Goal: Task Accomplishment & Management: Complete application form

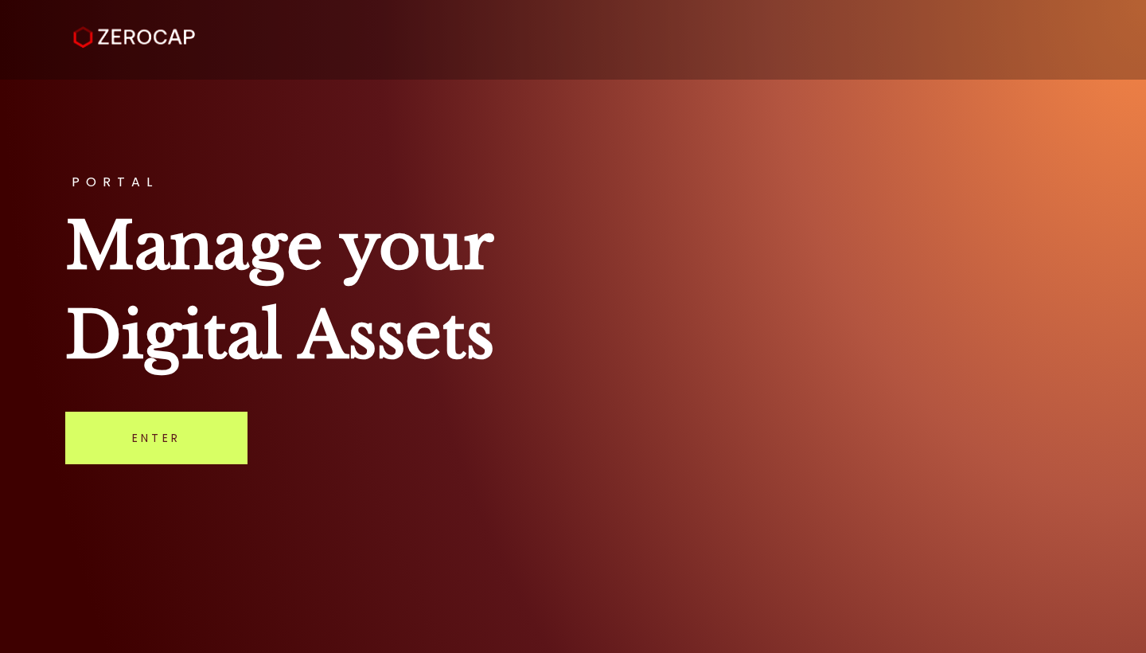
click at [177, 467] on div "PORTAL Manage your Digital Assets Enter" at bounding box center [573, 326] width 1146 height 653
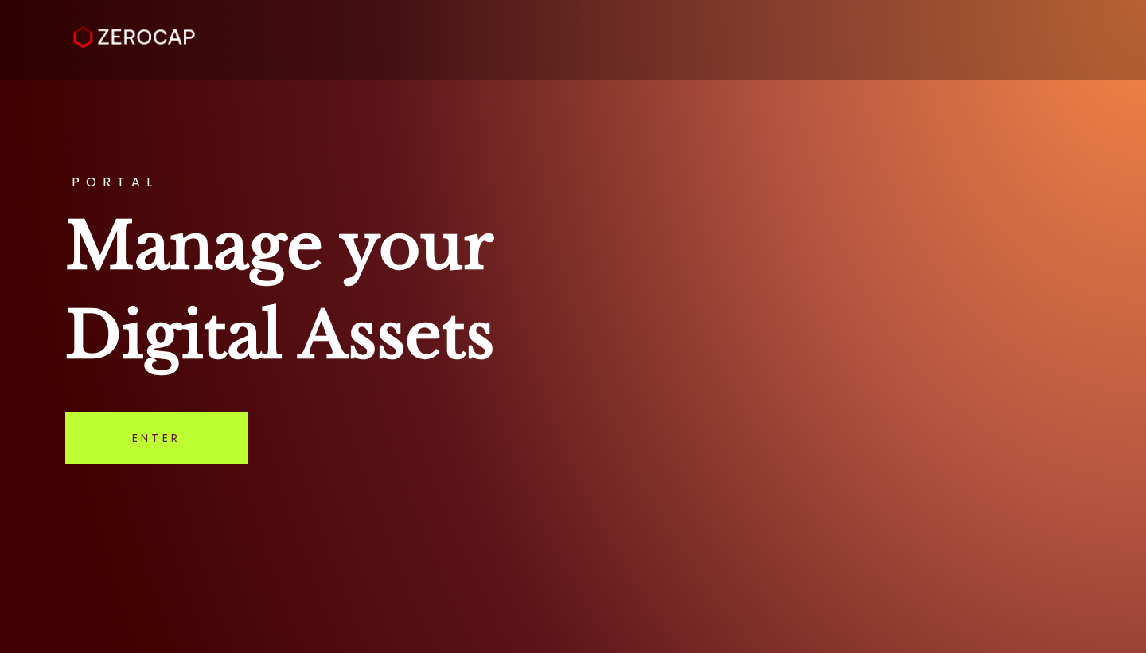
click at [179, 448] on link "Enter" at bounding box center [156, 438] width 182 height 53
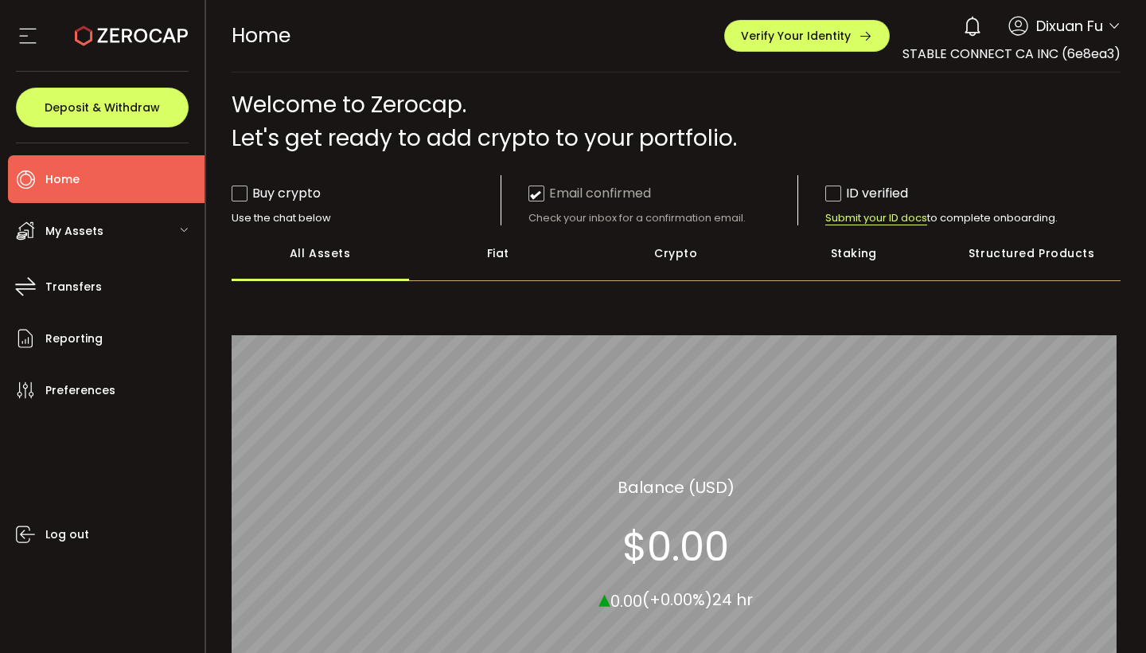
click at [32, 35] on icon at bounding box center [28, 36] width 24 height 24
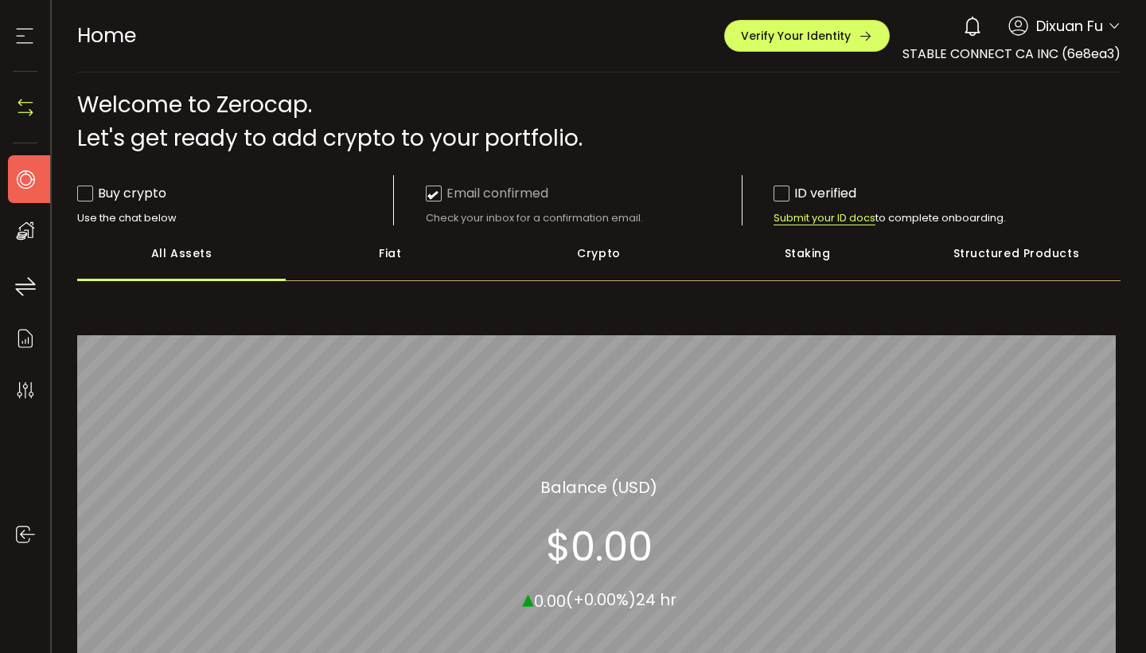
click at [29, 35] on icon at bounding box center [25, 36] width 24 height 24
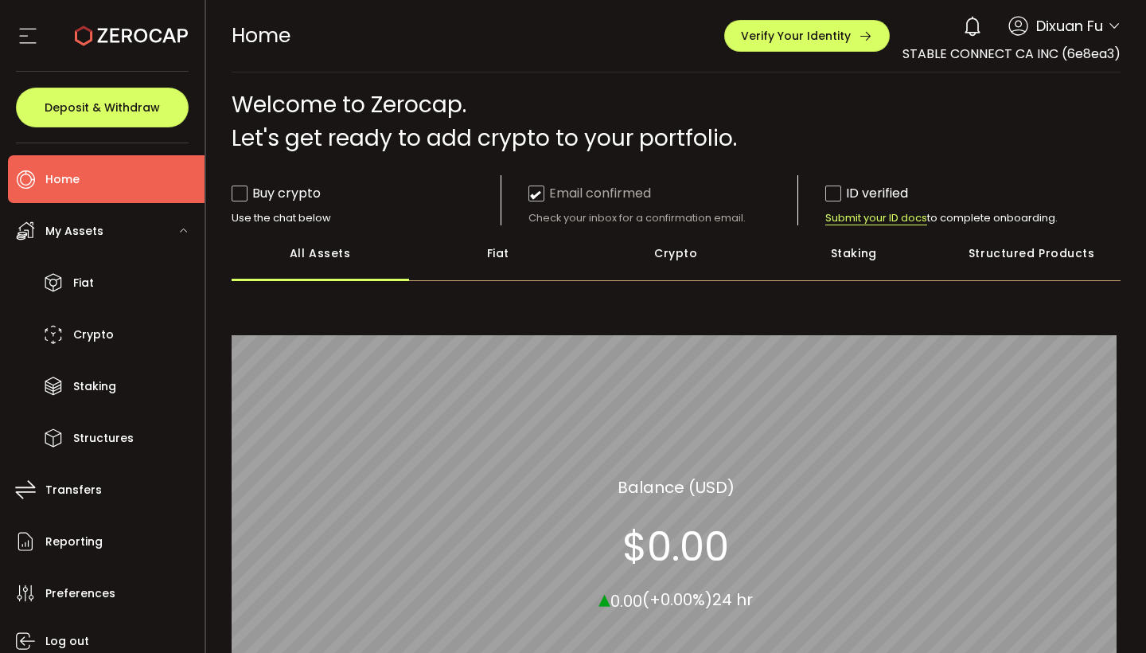
click at [254, 298] on div "All_Assets Balance (USD) $0.00 ▴ 0.00 (+0.00%) 24 hr" at bounding box center [677, 543] width 890 height 503
click at [140, 185] on li "Home" at bounding box center [106, 179] width 197 height 48
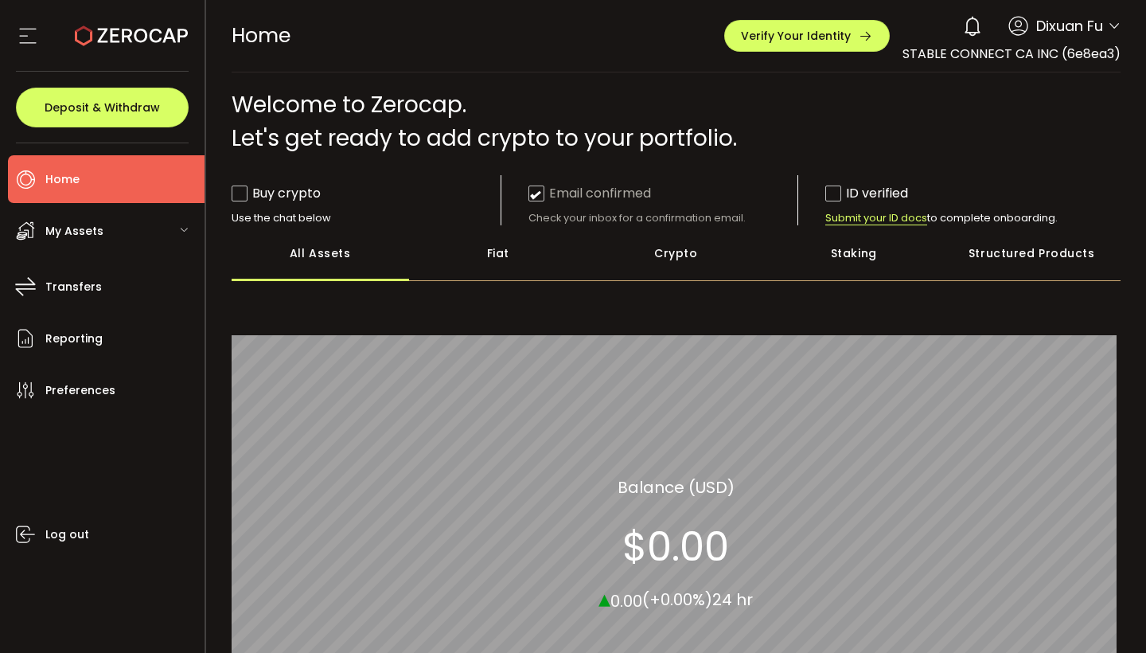
click at [140, 185] on li "Home" at bounding box center [106, 179] width 197 height 48
click at [1050, 260] on div "Structured Products" at bounding box center [1032, 253] width 178 height 56
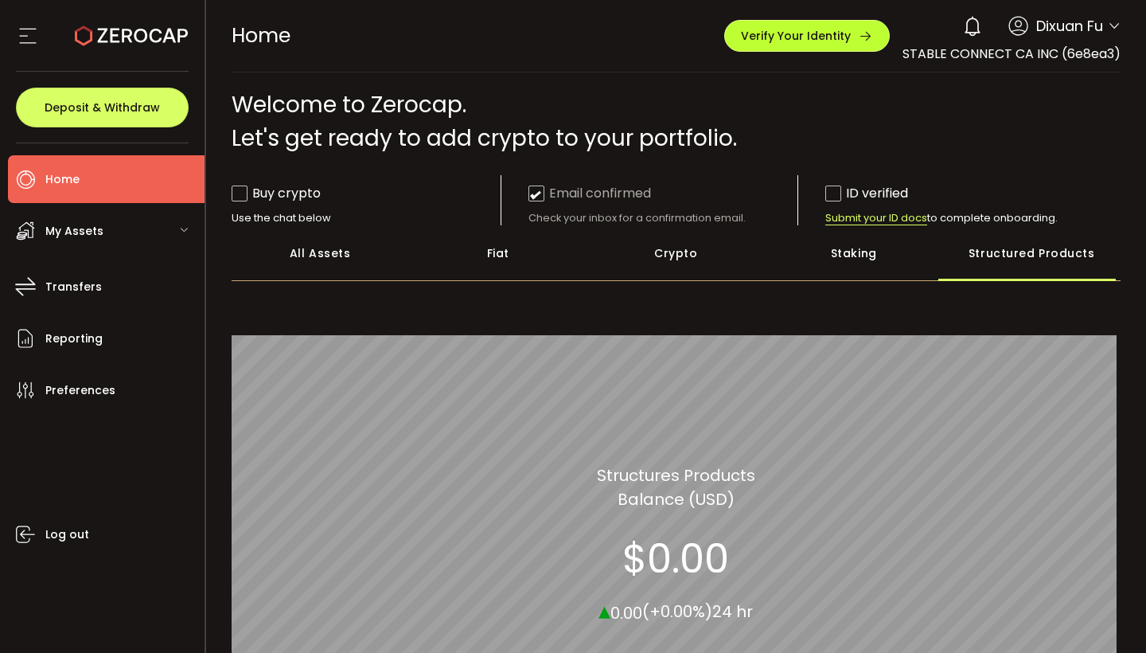
click at [835, 40] on span "Verify Your Identity" at bounding box center [796, 35] width 110 height 11
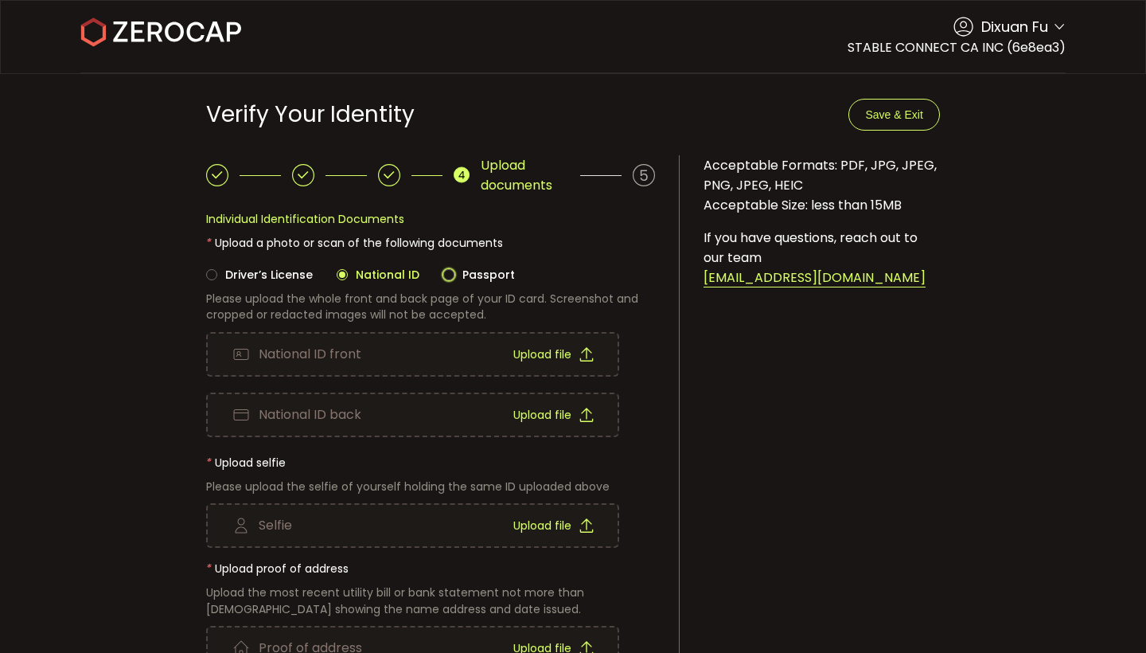
click at [443, 275] on span at bounding box center [448, 274] width 11 height 11
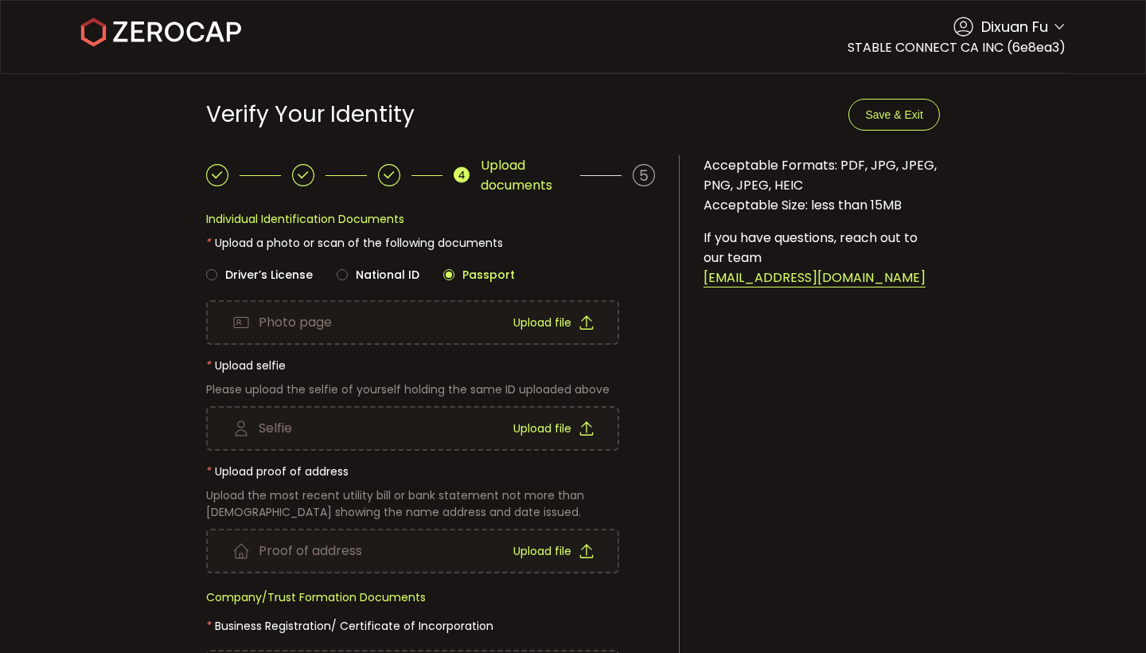
click at [391, 170] on icon at bounding box center [389, 175] width 22 height 22
click at [357, 272] on span "National ID" at bounding box center [384, 275] width 72 height 16
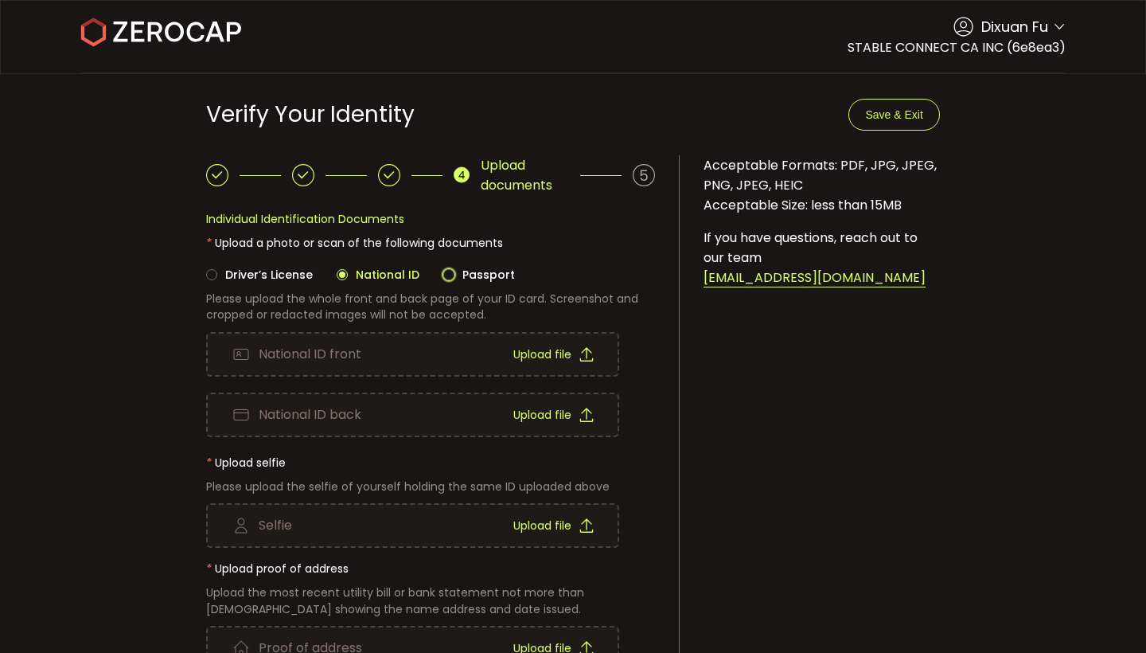
click at [455, 280] on span "Passport" at bounding box center [485, 275] width 61 height 16
